Goal: Task Accomplishment & Management: Complete application form

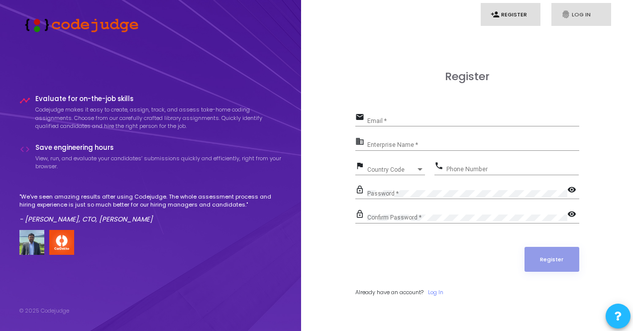
click at [584, 14] on link "fingerprint Log In" at bounding box center [582, 14] width 60 height 23
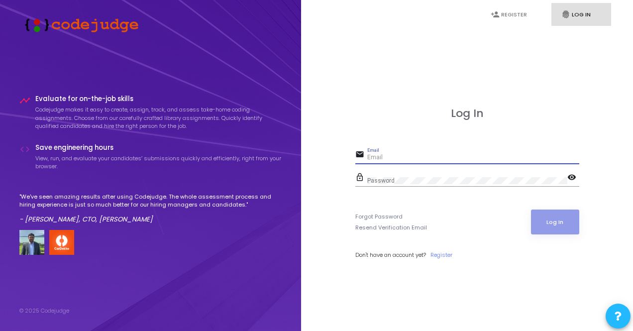
click at [393, 160] on input "Email" at bounding box center [474, 157] width 212 height 7
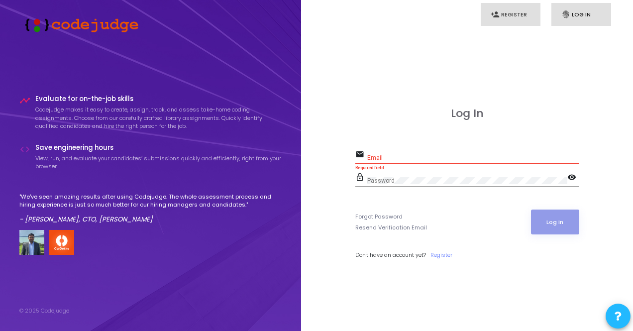
click at [515, 10] on link "person_add Register" at bounding box center [511, 14] width 60 height 23
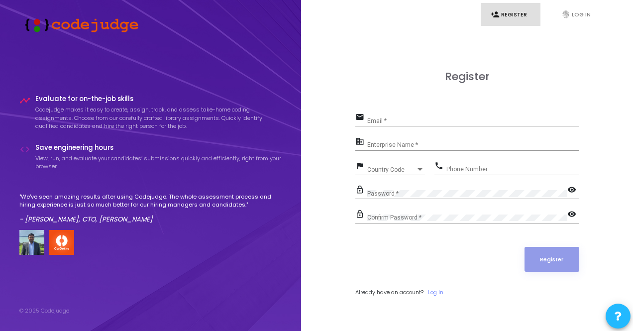
click at [428, 128] on div "email Email *" at bounding box center [468, 122] width 224 height 23
click at [576, 9] on link "fingerprint Log In" at bounding box center [582, 14] width 60 height 23
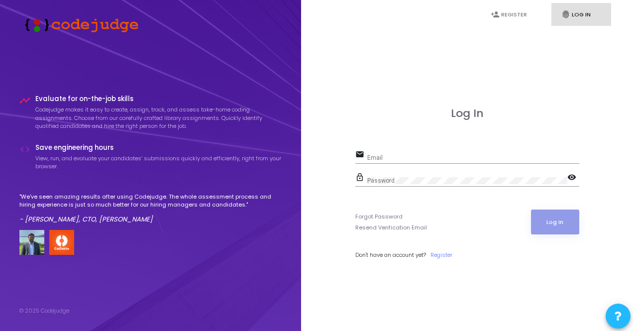
click at [482, 149] on div "Email" at bounding box center [474, 155] width 212 height 15
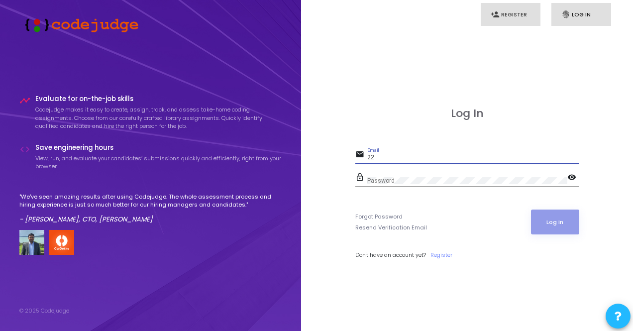
type input "22"
click at [521, 3] on link "person_add Register" at bounding box center [511, 14] width 60 height 23
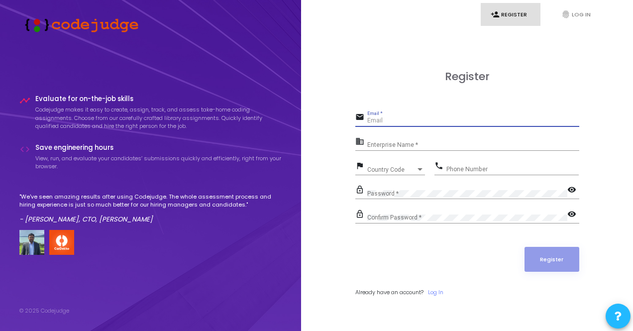
click at [384, 121] on input "Email *" at bounding box center [474, 121] width 212 height 7
type input "22bec104@iiitdmj.ac.in"
click at [401, 141] on div "Enterprise Name *" at bounding box center [474, 142] width 212 height 15
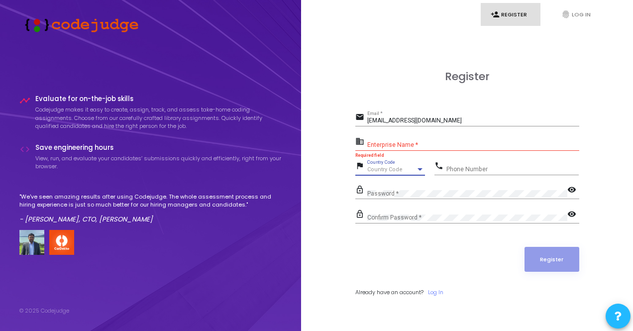
click at [410, 169] on div "Country Code" at bounding box center [392, 170] width 49 height 6
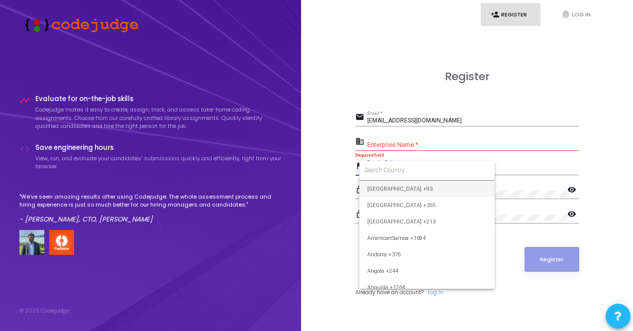
click at [505, 85] on div at bounding box center [316, 165] width 633 height 331
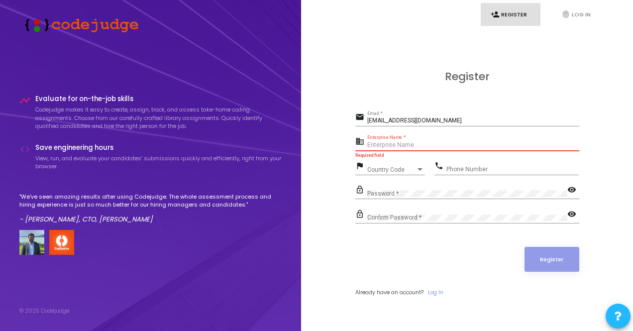
click at [389, 145] on input "Enterprise Name *" at bounding box center [474, 145] width 212 height 7
type input "N/A"
click at [393, 159] on div "flag Country Code Country Code" at bounding box center [391, 167] width 70 height 16
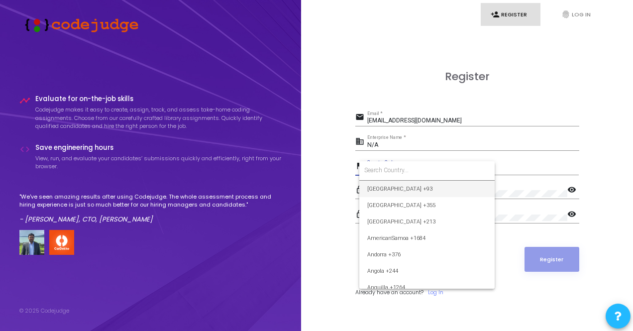
click at [579, 12] on div at bounding box center [316, 165] width 633 height 331
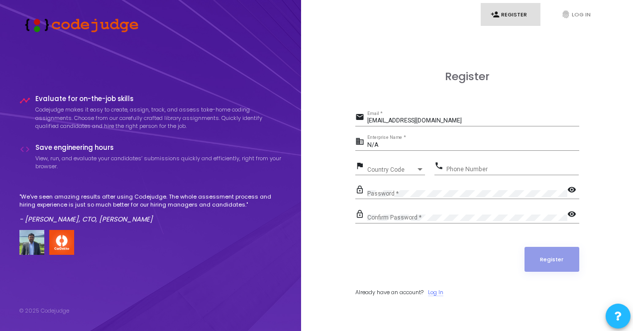
click at [441, 290] on link "Log In" at bounding box center [435, 292] width 15 height 8
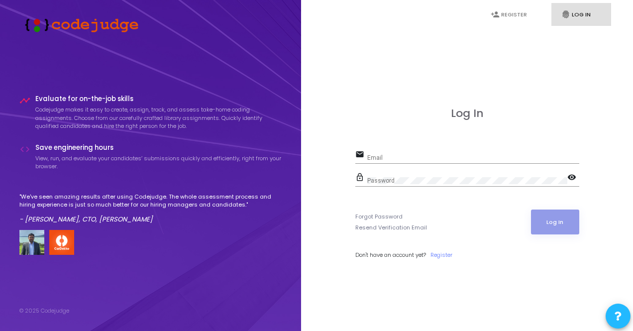
click at [418, 149] on div "Email" at bounding box center [474, 155] width 212 height 15
click at [379, 161] on input "Email" at bounding box center [474, 157] width 212 height 7
click at [379, 161] on input "2" at bounding box center [474, 157] width 212 height 7
type input "22bec104@iiitdmj.ac.in"
click at [386, 217] on link "Forgot Password" at bounding box center [379, 217] width 47 height 8
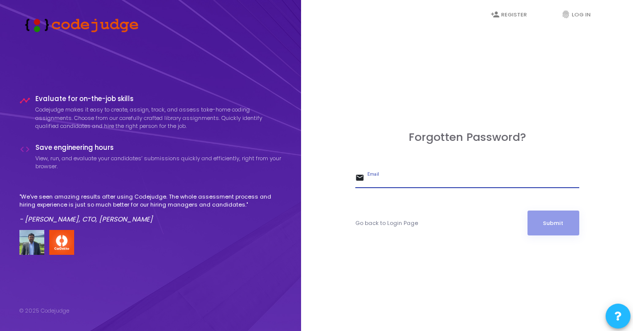
click at [404, 179] on input "Email" at bounding box center [474, 181] width 212 height 7
type input "22bec104@iiitdmj.ac.in"
click at [528, 211] on button "Submit" at bounding box center [554, 223] width 52 height 25
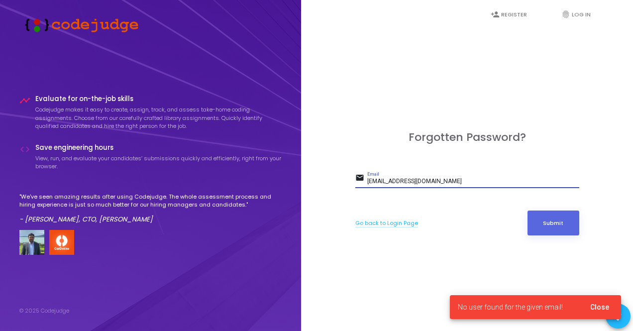
click at [394, 225] on link "Go back to Login Page" at bounding box center [387, 223] width 63 height 8
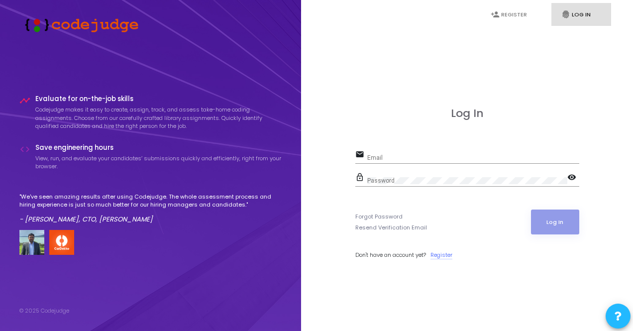
click at [446, 255] on link "Register" at bounding box center [442, 255] width 22 height 8
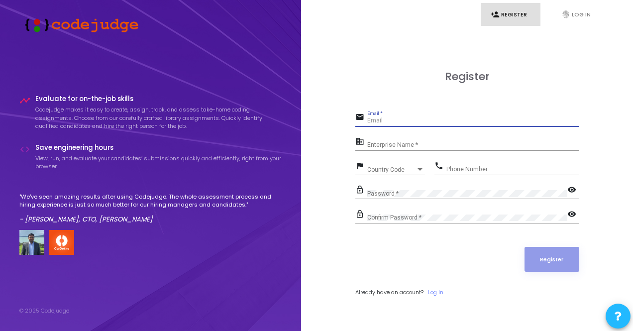
click at [393, 120] on input "Email *" at bounding box center [474, 121] width 212 height 7
type input "22bec104@iiitdmj.ac.in"
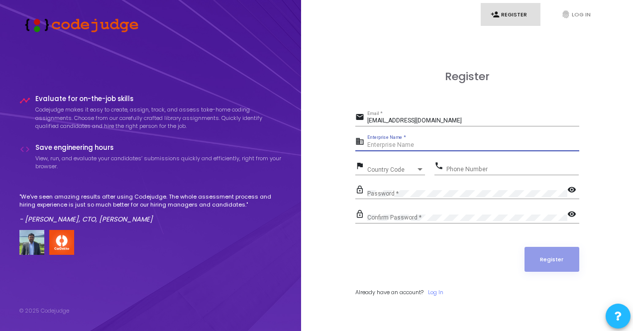
click at [382, 142] on input "Enterprise Name *" at bounding box center [474, 145] width 212 height 7
type input "N/A"
click at [396, 167] on span "Country Code" at bounding box center [392, 170] width 49 height 6
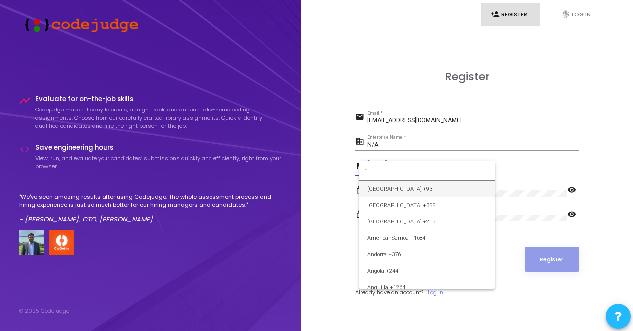
scroll to position [845, 0]
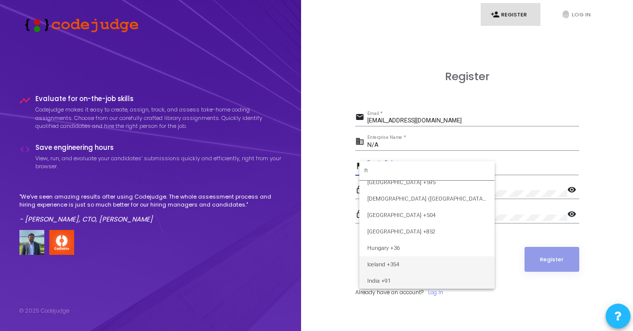
type input "n"
click at [389, 278] on span "India +91" at bounding box center [428, 281] width 120 height 16
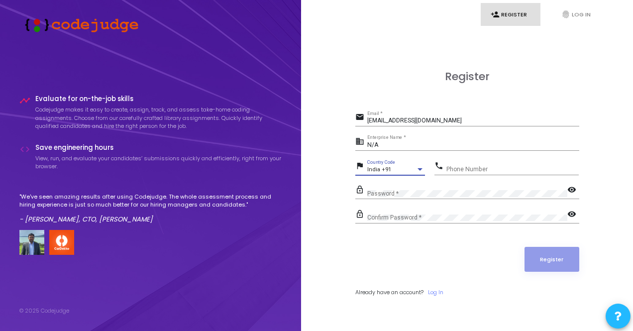
click at [488, 169] on input "Phone Number" at bounding box center [513, 169] width 132 height 7
type input "8"
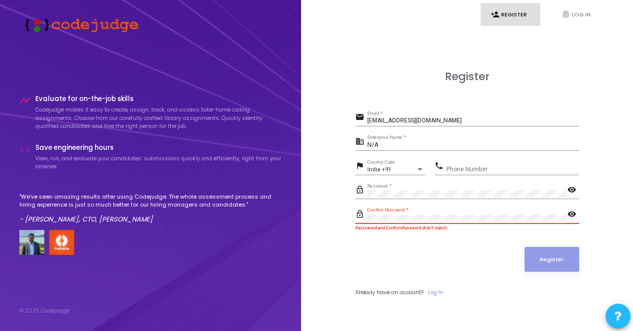
click at [574, 215] on mat-icon "visibility" at bounding box center [574, 215] width 12 height 12
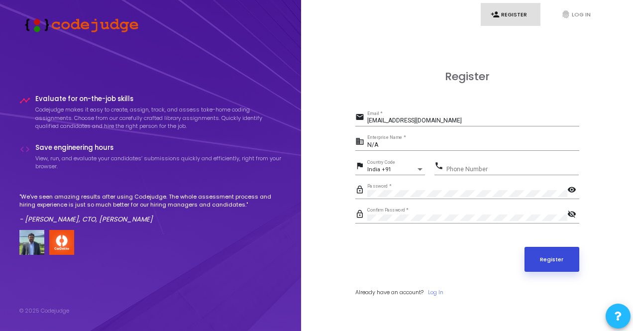
click at [556, 265] on button "Register" at bounding box center [552, 259] width 55 height 25
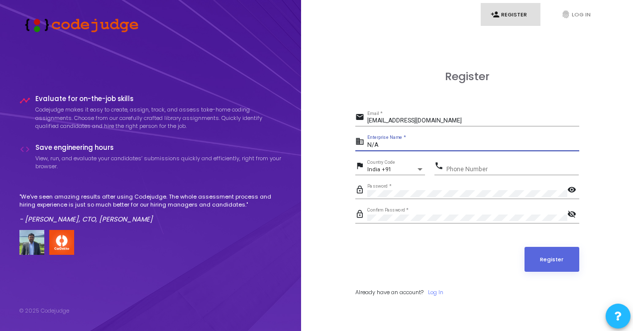
click at [400, 148] on input "N/A" at bounding box center [474, 145] width 212 height 7
type input "N"
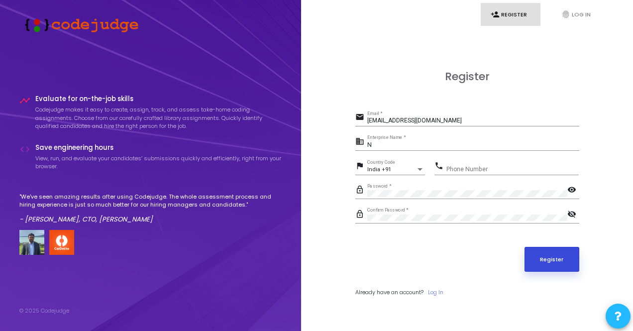
click at [549, 266] on button "Register" at bounding box center [552, 259] width 55 height 25
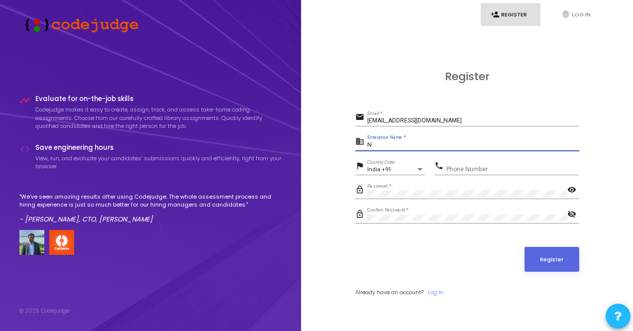
click at [427, 148] on input "N" at bounding box center [474, 145] width 212 height 7
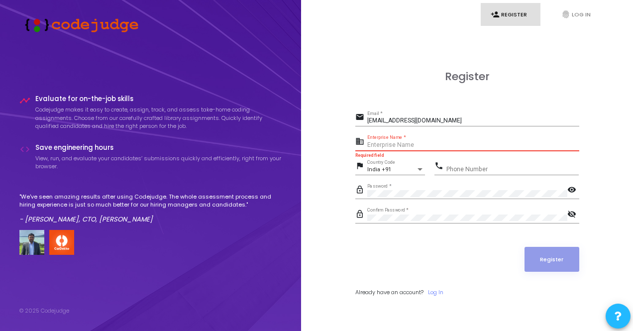
click at [391, 147] on input "Enterprise Name *" at bounding box center [474, 145] width 212 height 7
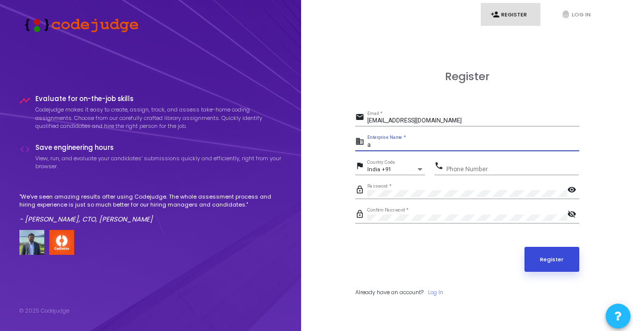
type input "a"
click at [554, 261] on button "Register" at bounding box center [552, 259] width 55 height 25
click at [552, 257] on button "Register" at bounding box center [552, 259] width 55 height 25
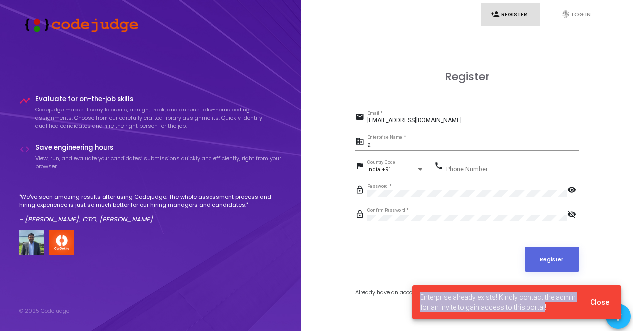
drag, startPoint x: 542, startPoint y: 307, endPoint x: 415, endPoint y: 301, distance: 127.1
click at [415, 301] on cj-snackbar "Enterprise already exists! Kindly contact the admin for an invite to gain acces…" at bounding box center [516, 302] width 209 height 34
copy span "Enterprise already exists! Kindly contact the admin for an invite to gain acces…"
